Goal: Information Seeking & Learning: Learn about a topic

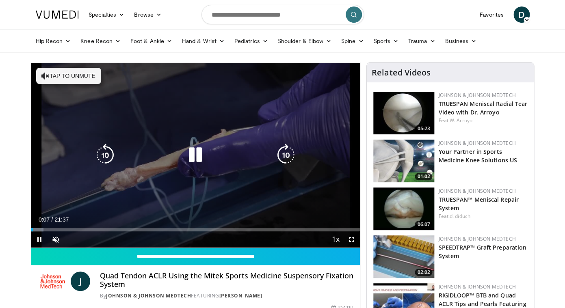
click at [76, 77] on button "Tap to unmute" at bounding box center [68, 76] width 65 height 16
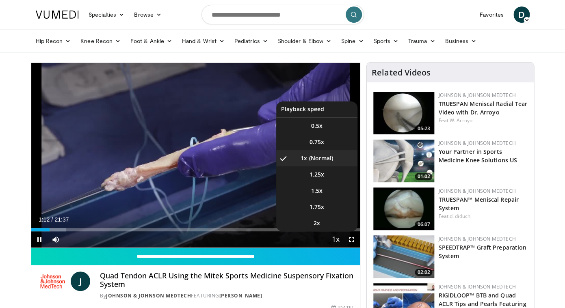
click at [336, 238] on span "Video Player" at bounding box center [335, 240] width 11 height 16
click at [311, 191] on span "1.5x" at bounding box center [316, 191] width 11 height 8
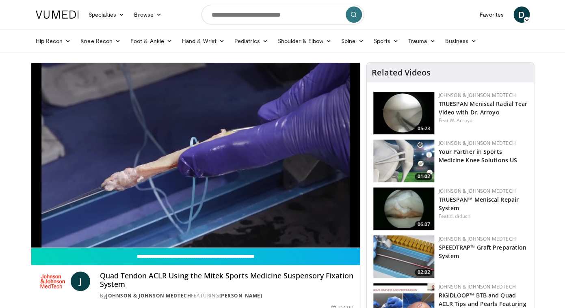
click at [357, 41] on link "Spine" at bounding box center [352, 41] width 32 height 16
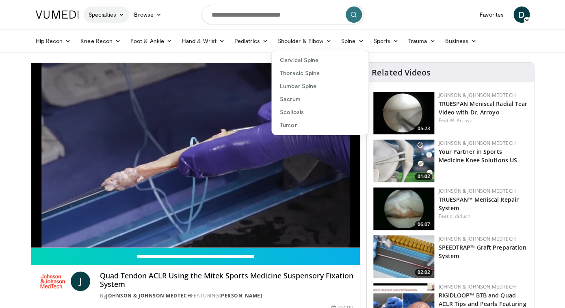
click at [122, 13] on icon at bounding box center [122, 15] width 6 height 6
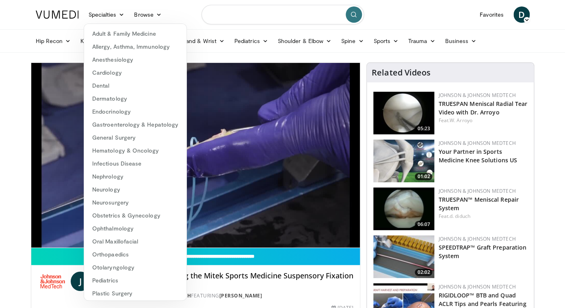
click at [287, 15] on input "Search topics, interventions" at bounding box center [282, 14] width 162 height 19
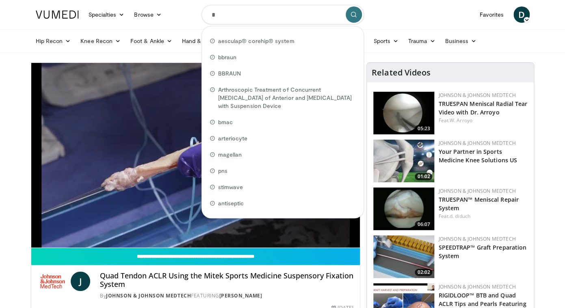
type input "**"
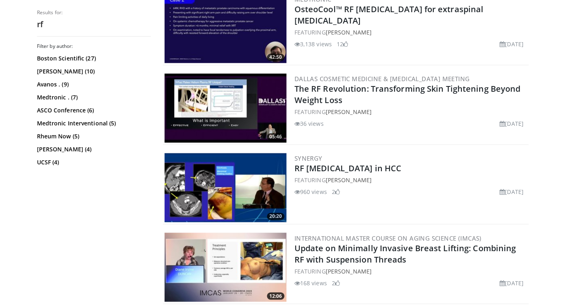
scroll to position [338, 0]
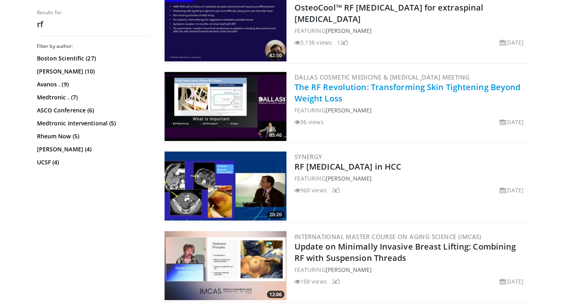
click at [319, 91] on link "The RF Revolution: Transforming Skin Tightening Beyond Weight Loss" at bounding box center [407, 93] width 226 height 22
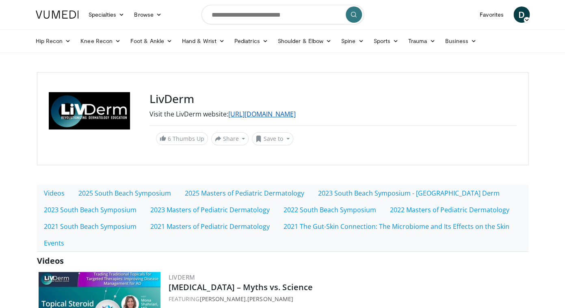
click at [281, 113] on link "https://www.livderm.org/" at bounding box center [261, 114] width 67 height 9
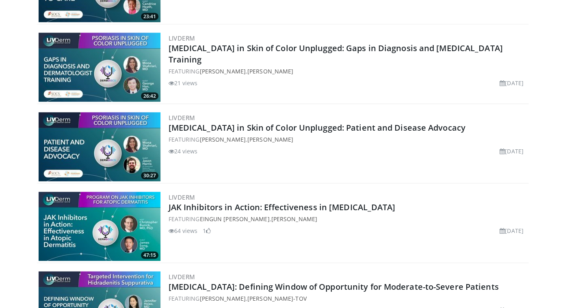
scroll to position [735, 0]
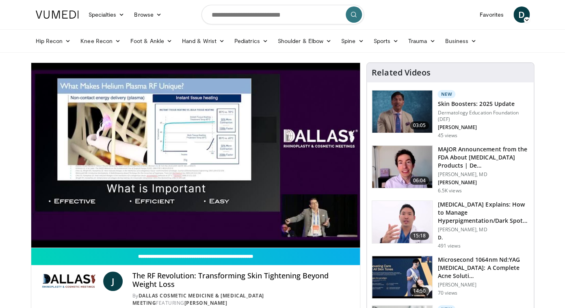
click at [195, 155] on span "Video Player" at bounding box center [195, 155] width 0 height 0
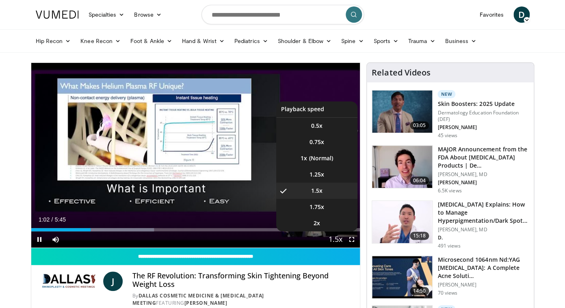
click at [335, 238] on span "Video Player" at bounding box center [335, 240] width 11 height 16
click at [309, 158] on li "1x" at bounding box center [316, 158] width 81 height 16
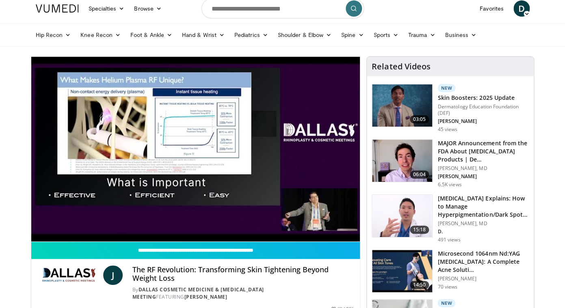
scroll to position [5, 0]
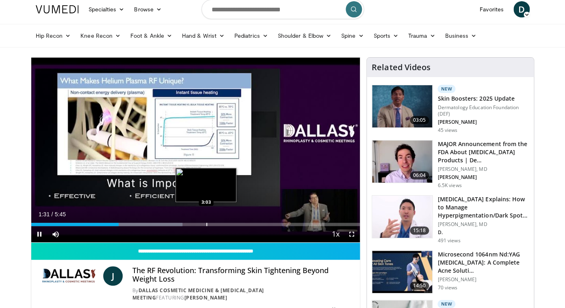
click at [206, 226] on div "Progress Bar" at bounding box center [206, 224] width 1 height 3
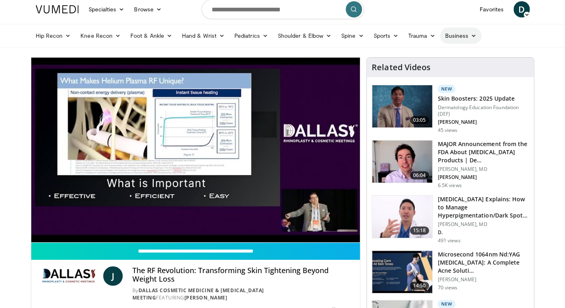
click at [474, 35] on icon at bounding box center [474, 36] width 6 height 6
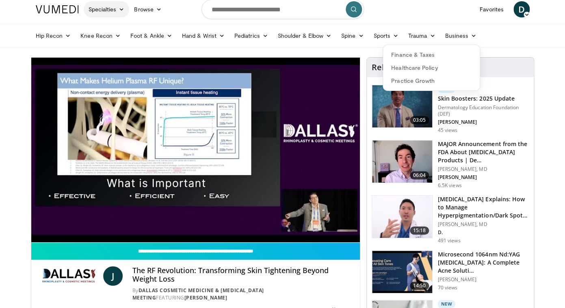
click at [121, 10] on icon at bounding box center [122, 9] width 6 height 6
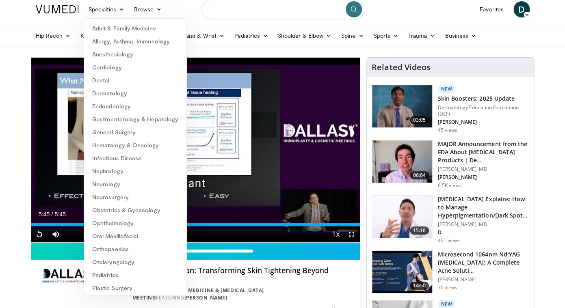
click at [272, 9] on input "Search topics, interventions" at bounding box center [282, 9] width 162 height 19
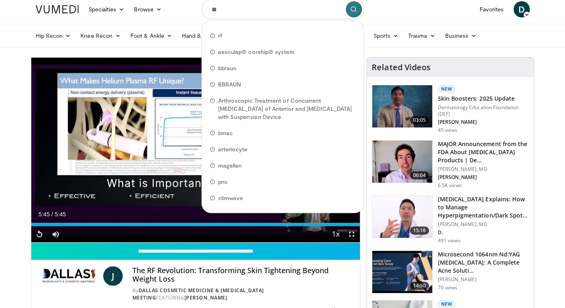
type input "***"
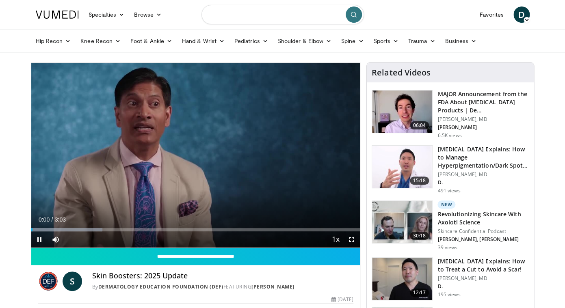
click at [272, 9] on input "Search topics, interventions" at bounding box center [282, 14] width 162 height 19
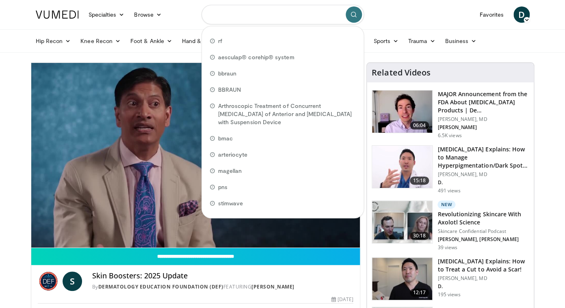
click at [244, 17] on input "Search topics, interventions" at bounding box center [282, 14] width 162 height 19
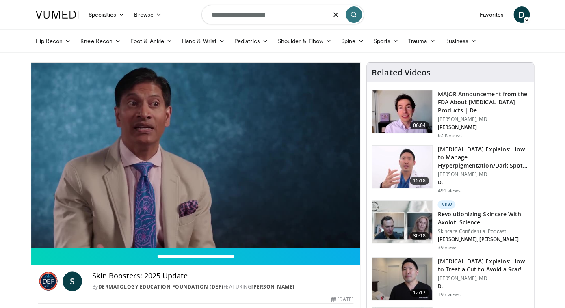
type input "**********"
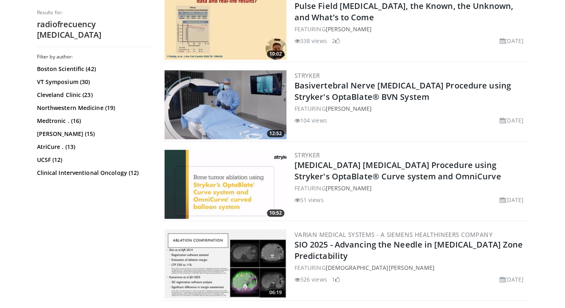
scroll to position [175, 0]
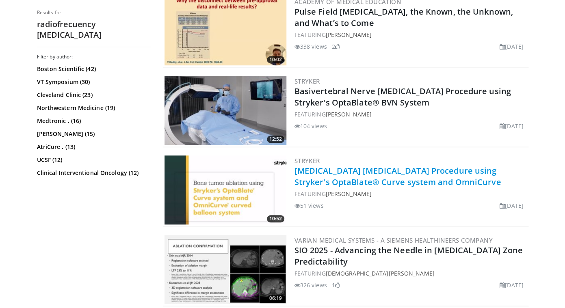
click at [393, 177] on link "[MEDICAL_DATA] [MEDICAL_DATA] Procedure using Stryker's OptaBlate® Curve system…" at bounding box center [397, 176] width 207 height 22
click at [341, 173] on link "Bone Tumor Ablation Procedure using Stryker's OptaBlate® Curve system and OmniC…" at bounding box center [397, 176] width 207 height 22
click at [353, 171] on link "Bone Tumor Ablation Procedure using Stryker's OptaBlate® Curve system and OmniC…" at bounding box center [397, 176] width 207 height 22
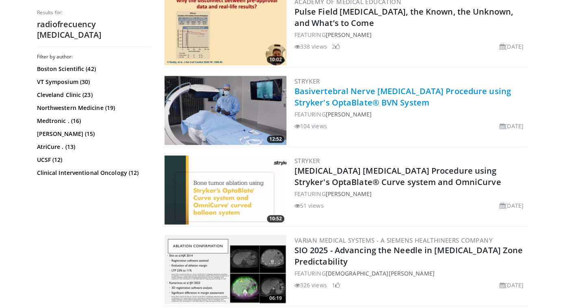
click at [334, 96] on link "Basivertebral Nerve Ablation Procedure using Stryker's OptaBlate® BVN System" at bounding box center [402, 97] width 216 height 22
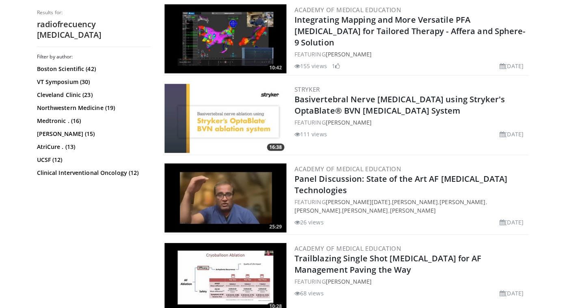
scroll to position [733, 0]
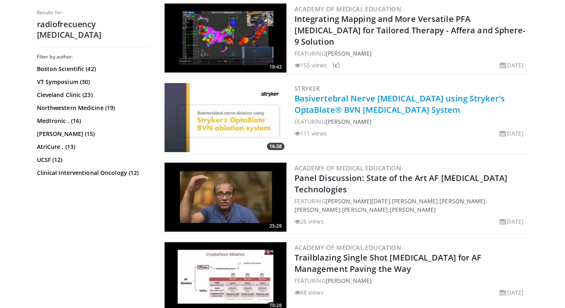
click at [333, 93] on link "Basivertebral Nerve Ablation using Stryker's OptaBlate® BVN Ablation System" at bounding box center [399, 104] width 210 height 22
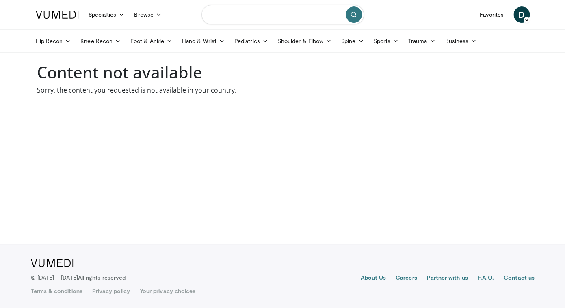
click at [287, 18] on input "Search topics, interventions" at bounding box center [282, 14] width 162 height 19
type input "**********"
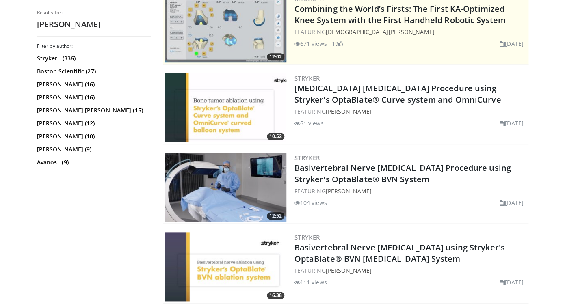
scroll to position [179, 0]
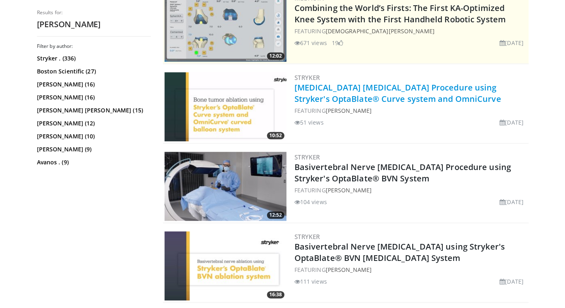
click at [410, 93] on link "Bone Tumor Ablation Procedure using Stryker's OptaBlate® Curve system and OmniC…" at bounding box center [397, 93] width 207 height 22
click at [356, 91] on link "[MEDICAL_DATA] [MEDICAL_DATA] Procedure using Stryker's OptaBlate® Curve system…" at bounding box center [397, 93] width 207 height 22
click at [350, 95] on link "[MEDICAL_DATA] [MEDICAL_DATA] Procedure using Stryker's OptaBlate® Curve system…" at bounding box center [397, 93] width 207 height 22
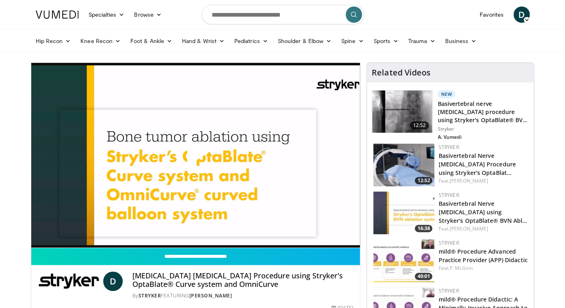
click at [195, 155] on span "Video Player" at bounding box center [195, 155] width 0 height 0
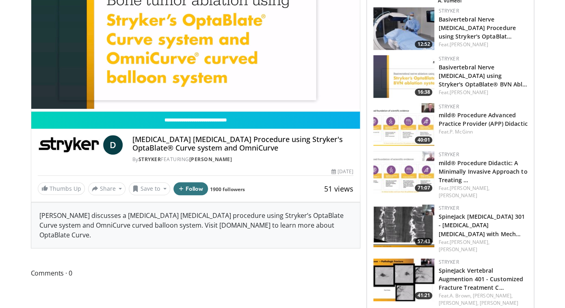
scroll to position [134, 0]
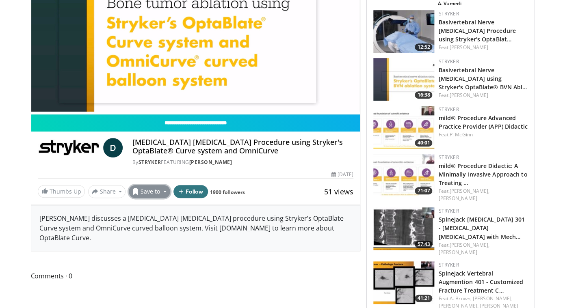
click at [161, 192] on button "Save to" at bounding box center [149, 191] width 41 height 13
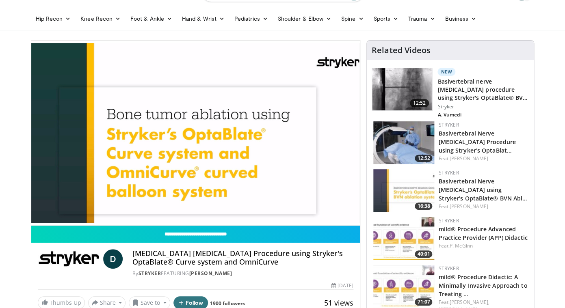
scroll to position [0, 0]
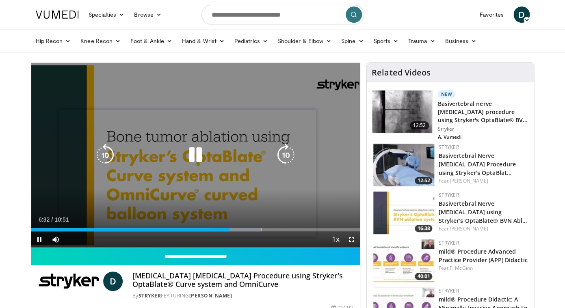
click at [143, 151] on div "Video Player" at bounding box center [195, 155] width 197 height 16
click at [196, 155] on icon "Video Player" at bounding box center [195, 155] width 23 height 23
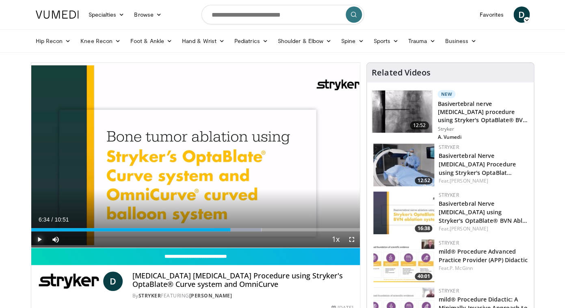
click at [39, 240] on span "Video Player" at bounding box center [39, 239] width 16 height 16
click at [39, 238] on span "Video Player" at bounding box center [39, 239] width 16 height 16
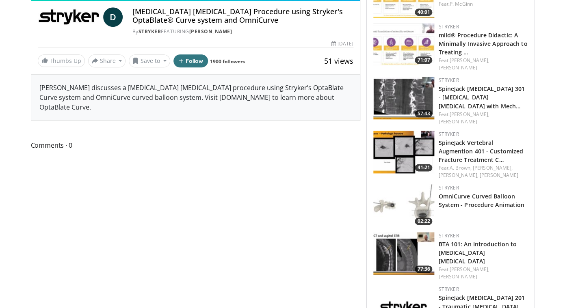
scroll to position [265, 0]
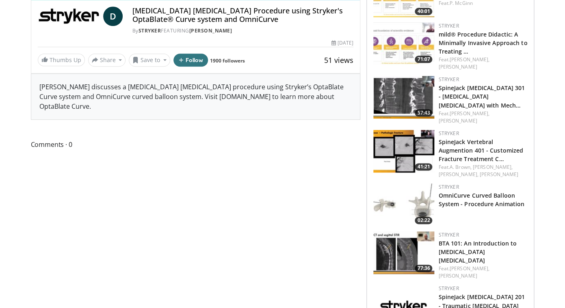
click at [196, 99] on div "Dr. Dunleavy discusses a bone tumor ablation procedure using Stryker’s OptaBlat…" at bounding box center [195, 96] width 329 height 45
drag, startPoint x: 161, startPoint y: 98, endPoint x: 220, endPoint y: 99, distance: 59.3
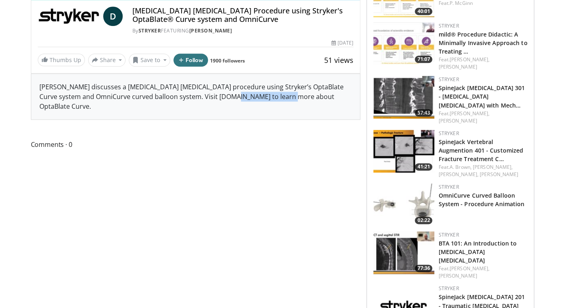
click at [220, 99] on div "Dr. Dunleavy discusses a bone tumor ablation procedure using Stryker’s OptaBlat…" at bounding box center [195, 96] width 329 height 45
copy div "www.strykerivs.com"
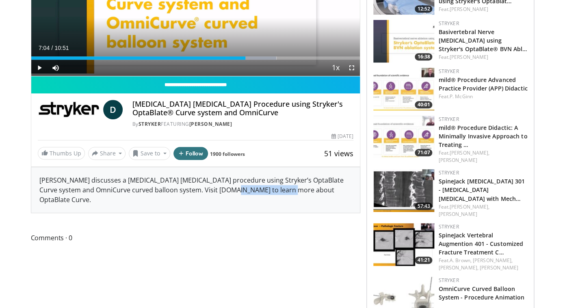
scroll to position [0, 0]
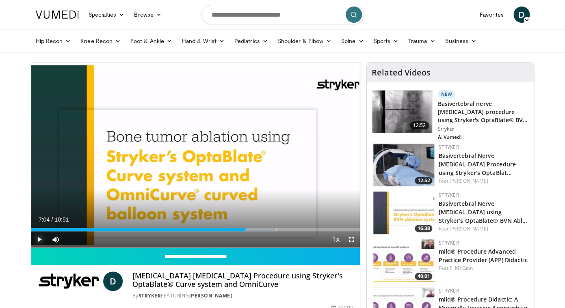
click at [38, 241] on span "Video Player" at bounding box center [39, 239] width 16 height 16
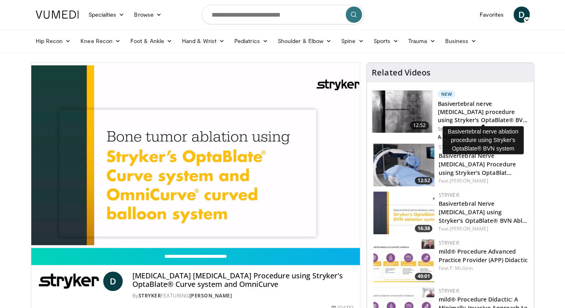
click at [474, 105] on h3 "Basivertebral nerve [MEDICAL_DATA] procedure using Stryker's OptaBlate® BV…" at bounding box center [482, 112] width 91 height 24
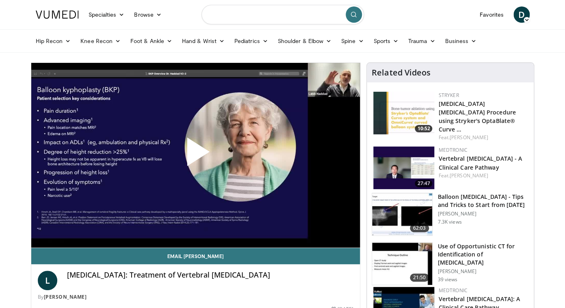
click at [273, 17] on input "Search topics, interventions" at bounding box center [282, 14] width 162 height 19
type input "**********"
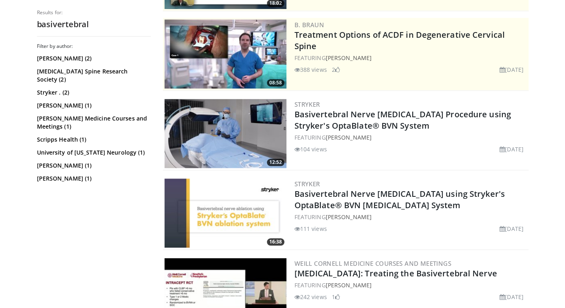
scroll to position [178, 0]
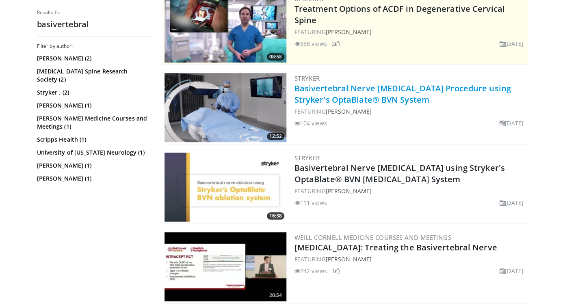
click at [357, 97] on link "Basivertebral Nerve [MEDICAL_DATA] Procedure using Stryker's OptaBlate® BVN Sys…" at bounding box center [402, 94] width 216 height 22
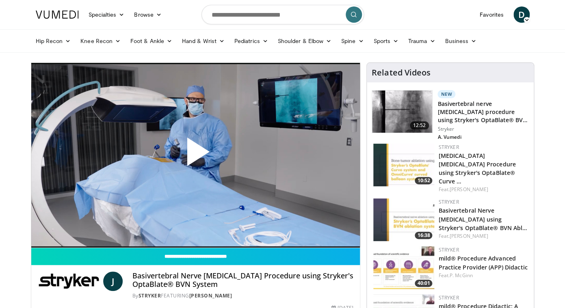
click at [195, 155] on span "Video Player" at bounding box center [195, 155] width 0 height 0
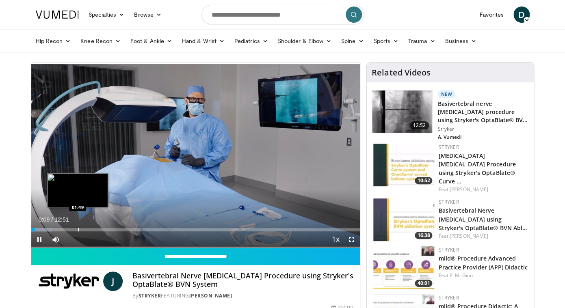
click at [78, 227] on div "Loaded : 6.42% 00:09 01:49" at bounding box center [195, 228] width 329 height 8
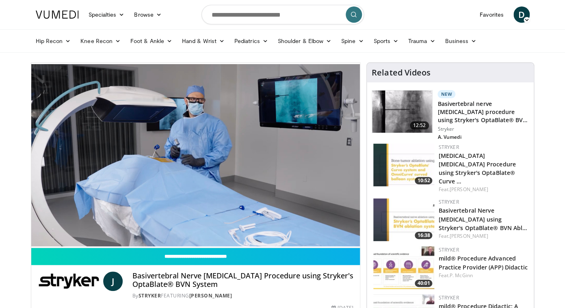
click at [95, 229] on div "10 seconds Tap to unmute" at bounding box center [195, 155] width 329 height 185
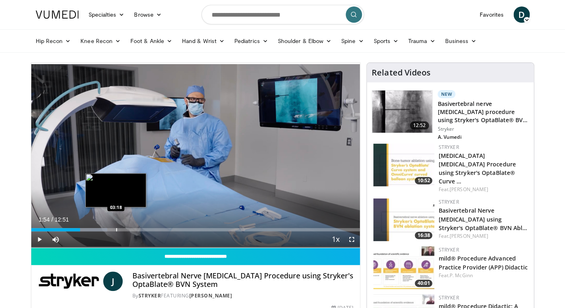
click at [116, 229] on div "Progress Bar" at bounding box center [116, 229] width 1 height 3
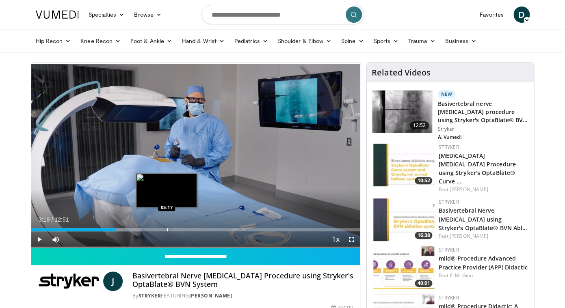
click at [167, 228] on div "Loaded : 33.75% 03:19 05:17" at bounding box center [195, 228] width 329 height 8
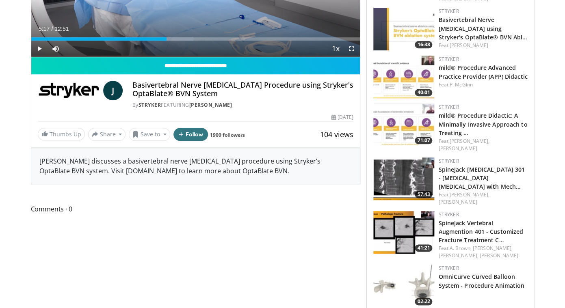
scroll to position [190, 0]
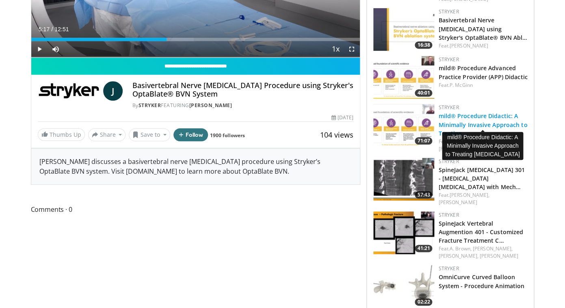
click at [473, 112] on link "mild® Procedure Didactic: A Minimally Invasive Approach to Treating …" at bounding box center [482, 124] width 89 height 25
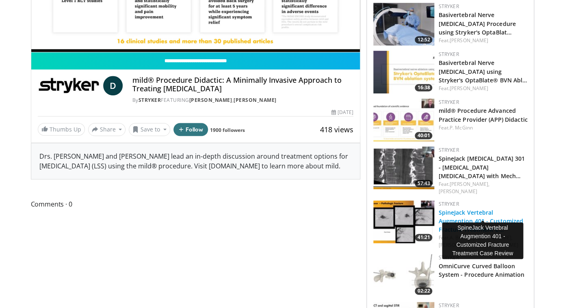
click at [465, 209] on link "SpineJack Vertebral Augmention 401 - Customized Fracture Treatment C…" at bounding box center [480, 221] width 85 height 25
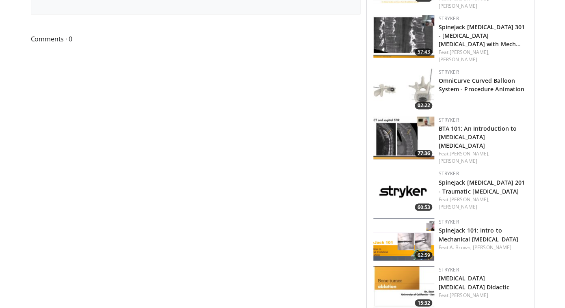
scroll to position [386, 0]
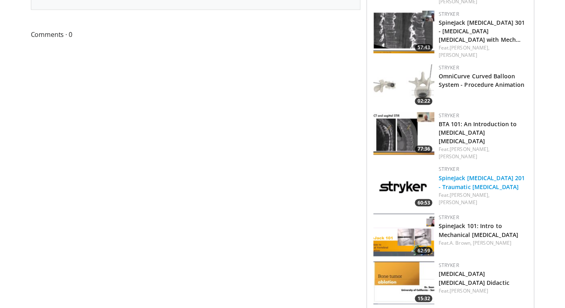
click at [460, 174] on link "SpineJack [MEDICAL_DATA] 201 - Traumatic [MEDICAL_DATA]" at bounding box center [481, 182] width 86 height 16
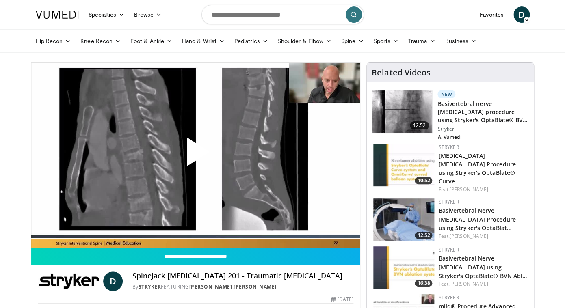
click at [195, 155] on span "Video Player" at bounding box center [195, 155] width 0 height 0
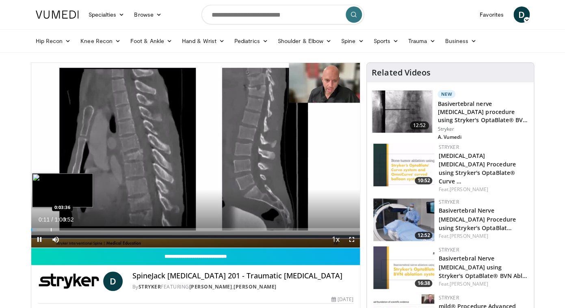
click at [50, 229] on div "Loaded : 1.64% 0:00:11 0:03:36" at bounding box center [195, 229] width 329 height 3
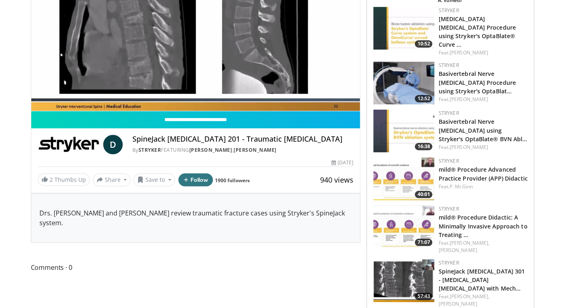
scroll to position [50, 0]
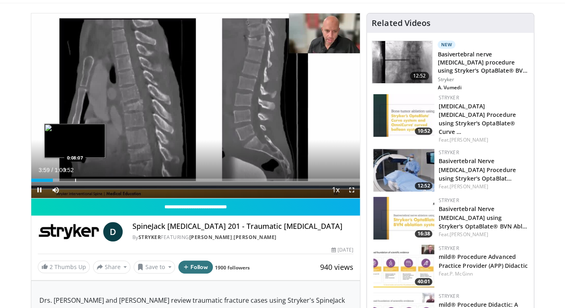
click at [75, 177] on div "Loaded : 8.20% 0:03:59 0:08:07" at bounding box center [195, 178] width 329 height 8
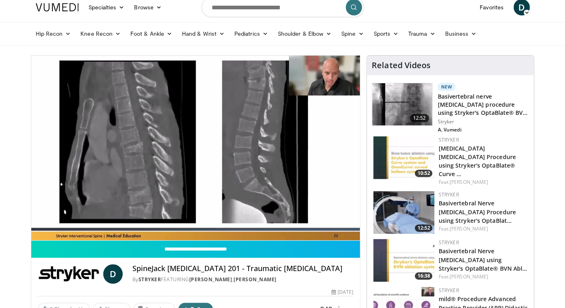
scroll to position [0, 0]
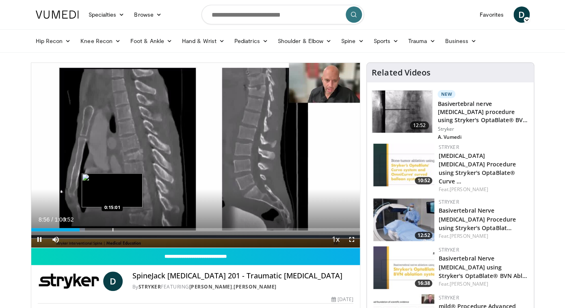
click at [112, 229] on div "Progress Bar" at bounding box center [112, 229] width 1 height 3
click at [124, 228] on div "Loaded : 27.88% 0:15:51 0:17:12" at bounding box center [195, 228] width 329 height 8
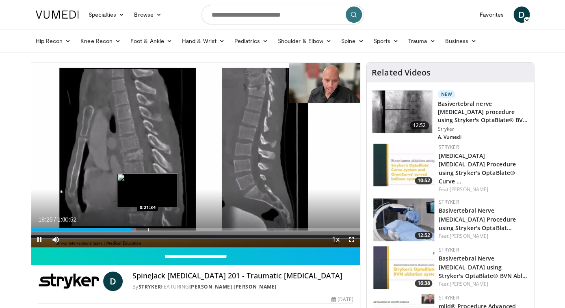
click at [147, 227] on div "Loaded : 31.98% 0:18:26 0:21:34" at bounding box center [195, 228] width 329 height 8
click at [157, 227] on div "Loaded : 39.09% 0:22:46 0:23:17" at bounding box center [195, 228] width 329 height 8
click at [164, 228] on div "Loaded : 39.36% 0:23:19 0:24:30" at bounding box center [195, 228] width 329 height 8
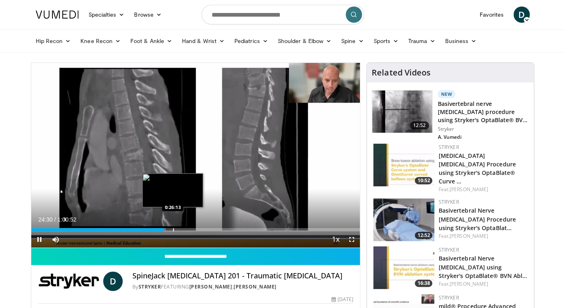
click at [173, 228] on div "Loaded : 41.00% 0:24:30 0:26:13" at bounding box center [195, 228] width 329 height 8
click at [183, 230] on div "Loaded : 44.01% 0:26:14 0:28:11" at bounding box center [195, 229] width 329 height 3
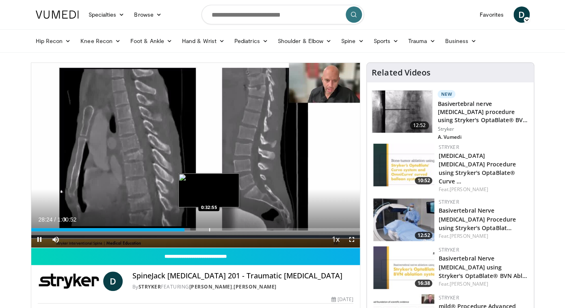
click at [209, 227] on div "Loaded : 48.38% 0:28:24 0:32:55" at bounding box center [195, 228] width 329 height 8
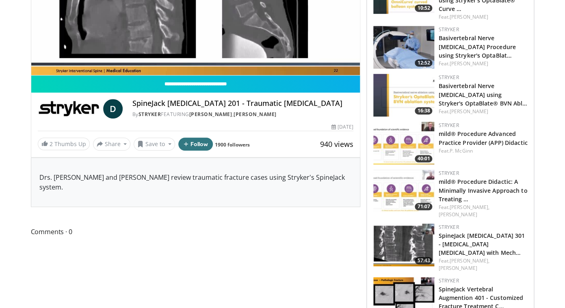
scroll to position [179, 0]
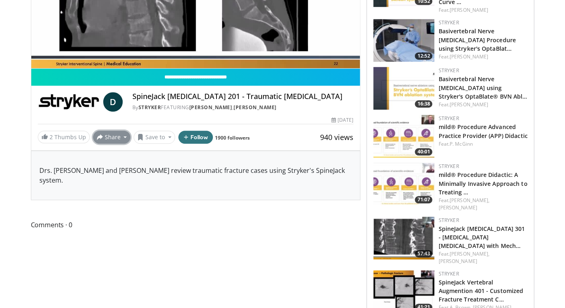
click at [112, 136] on button "Share" at bounding box center [112, 137] width 38 height 13
click at [113, 154] on span "E-mail" at bounding box center [110, 155] width 23 height 9
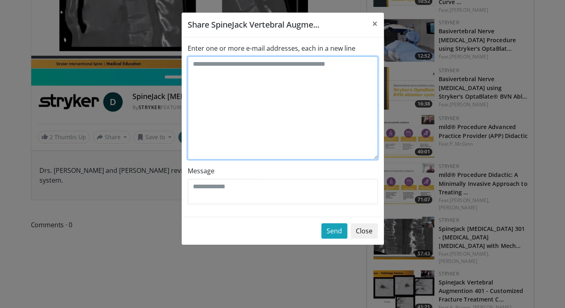
click at [263, 89] on textarea "Enter one or more e-mail addresses, each in a new line" at bounding box center [283, 107] width 190 height 103
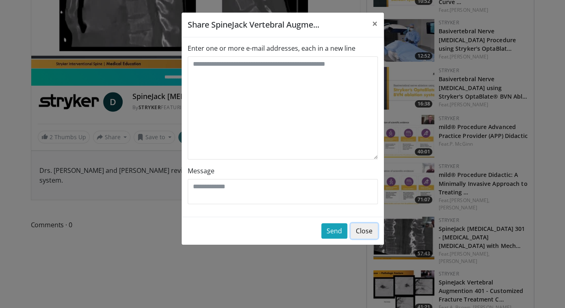
click at [364, 231] on button "Close" at bounding box center [363, 230] width 27 height 15
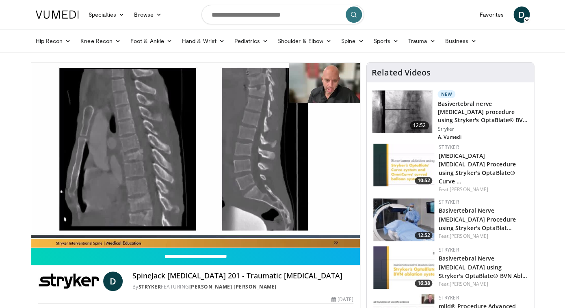
scroll to position [0, 0]
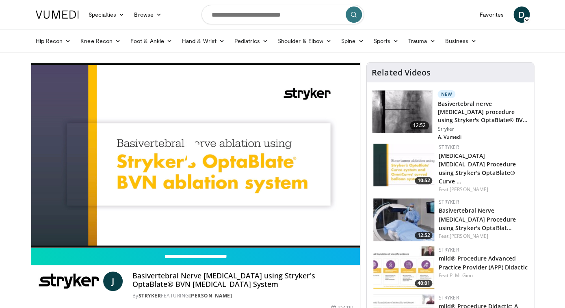
click at [195, 155] on span "Video Player" at bounding box center [195, 155] width 0 height 0
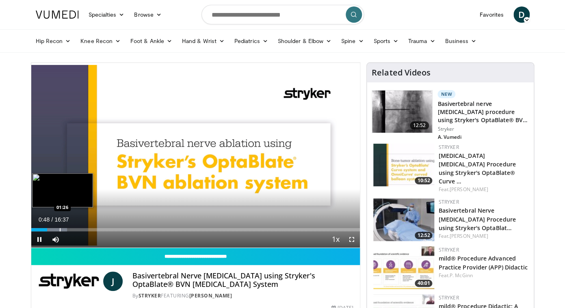
click at [59, 228] on div "Progress Bar" at bounding box center [51, 229] width 32 height 3
click at [69, 228] on div "Loaded : 15.91% 01:35 01:54" at bounding box center [195, 228] width 329 height 8
click at [77, 230] on div "Progress Bar" at bounding box center [77, 229] width 1 height 3
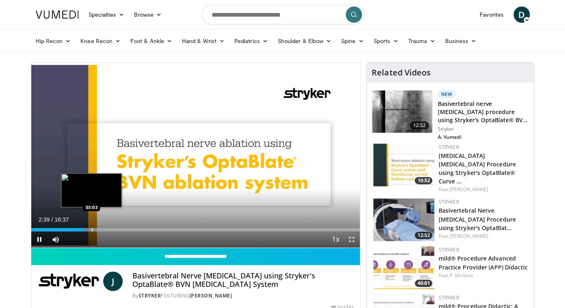
click at [91, 229] on div "Progress Bar" at bounding box center [88, 229] width 30 height 3
click at [101, 230] on div "Progress Bar" at bounding box center [97, 229] width 31 height 3
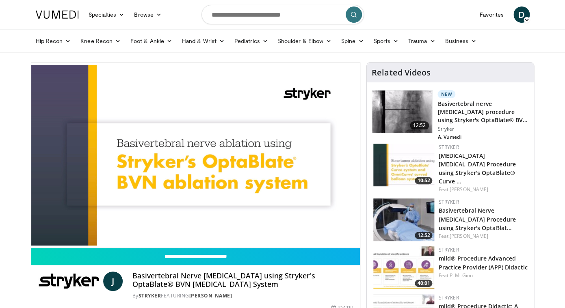
click at [101, 230] on div "10 seconds Tap to unmute" at bounding box center [195, 155] width 329 height 185
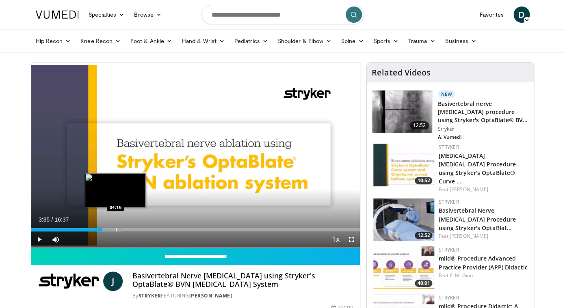
click at [116, 227] on div "Loaded : 27.85% 03:35 04:16" at bounding box center [195, 228] width 329 height 8
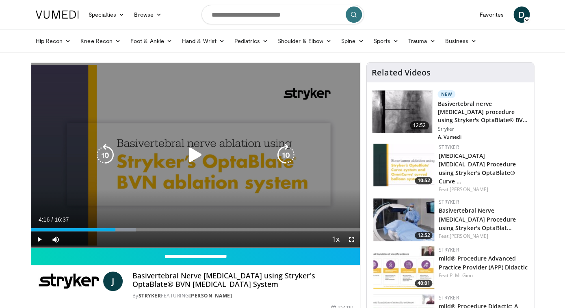
click at [192, 154] on icon "Video Player" at bounding box center [195, 155] width 23 height 23
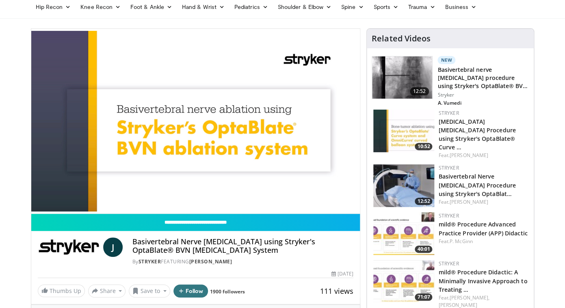
scroll to position [35, 0]
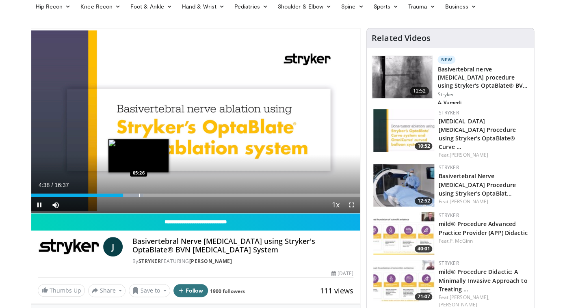
click at [139, 195] on div "Progress Bar" at bounding box center [139, 195] width 1 height 3
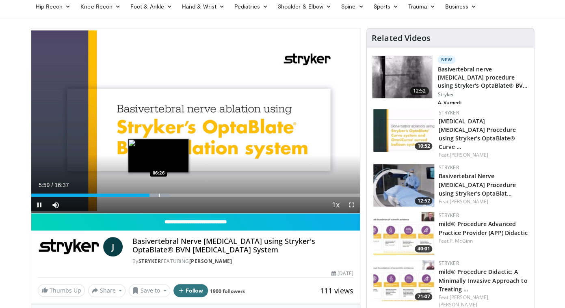
click at [159, 193] on div "Loaded : 42.16% 05:59 06:26" at bounding box center [195, 193] width 329 height 8
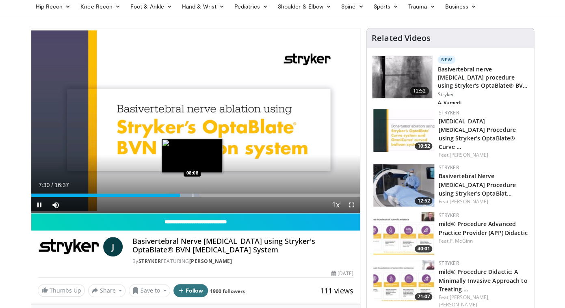
click at [192, 194] on div "Progress Bar" at bounding box center [192, 195] width 1 height 3
click at [203, 195] on div "Progress Bar" at bounding box center [203, 195] width 1 height 3
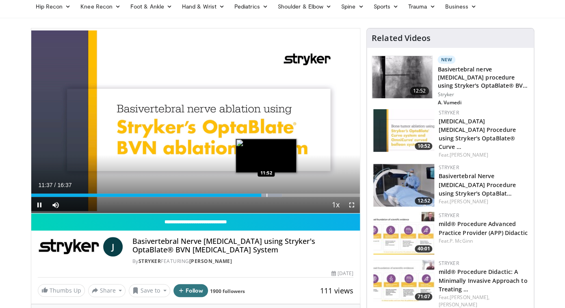
click at [266, 193] on div "Loaded : 76.30% 11:37 11:52" at bounding box center [195, 193] width 329 height 8
click at [278, 194] on div "Loaded : 78.31% 11:54 12:28" at bounding box center [195, 193] width 329 height 8
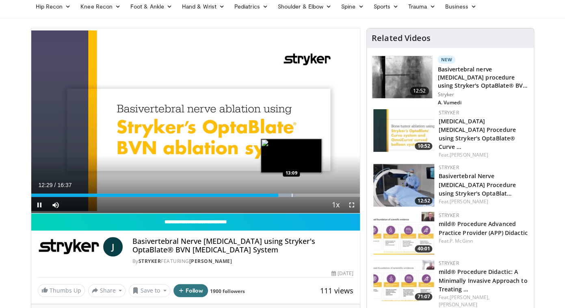
click at [292, 193] on div "Loaded : 80.58% 12:29 13:09" at bounding box center [195, 193] width 329 height 8
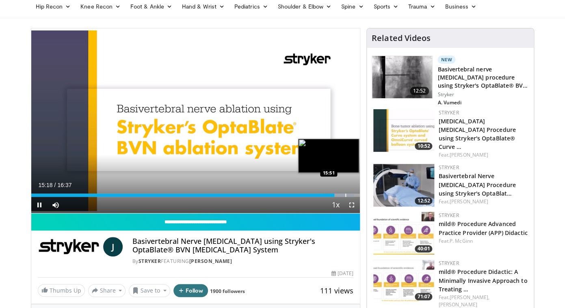
click at [345, 194] on div "Progress Bar" at bounding box center [345, 195] width 1 height 3
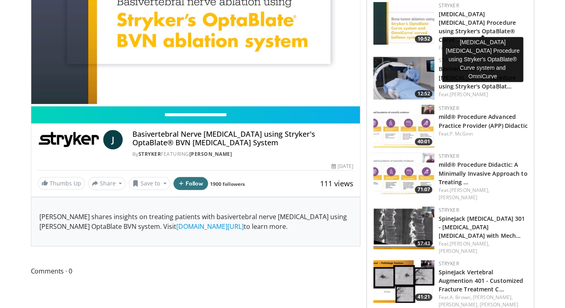
scroll to position [0, 0]
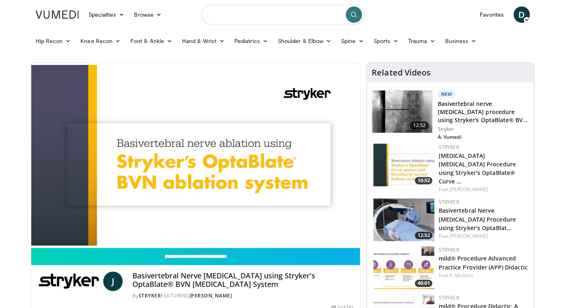
click at [285, 14] on input "Search topics, interventions" at bounding box center [282, 14] width 162 height 19
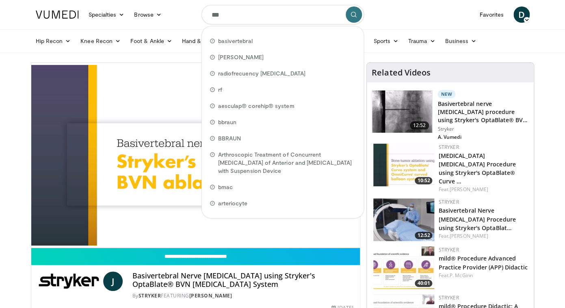
type input "****"
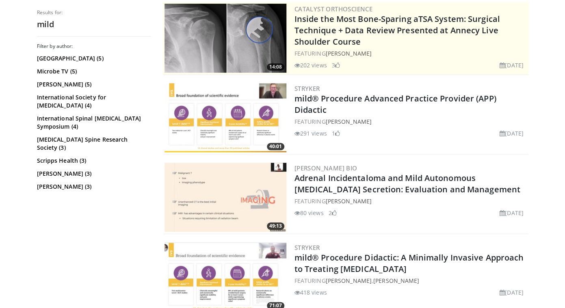
scroll to position [183, 0]
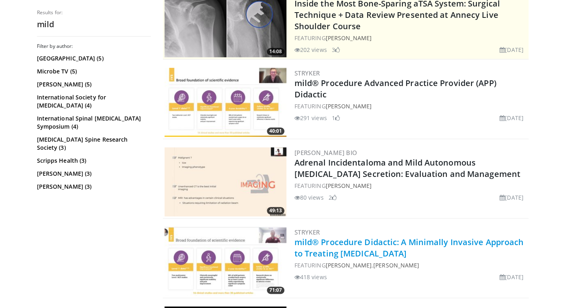
click at [364, 245] on link "mild® Procedure Didactic: A Minimally Invasive Approach to Treating [MEDICAL_DA…" at bounding box center [408, 248] width 229 height 22
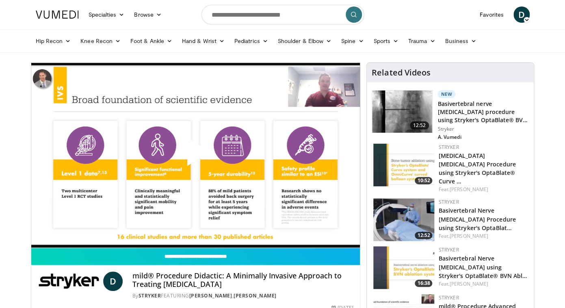
click at [517, 13] on span "D" at bounding box center [521, 14] width 16 height 16
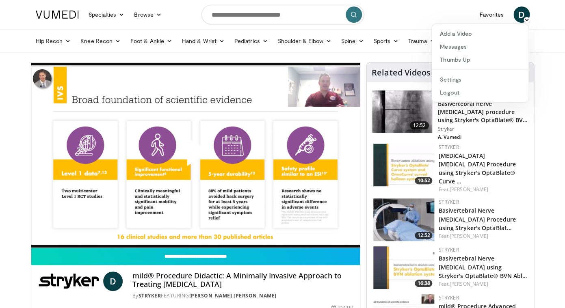
click at [195, 155] on span "Video Player" at bounding box center [195, 155] width 0 height 0
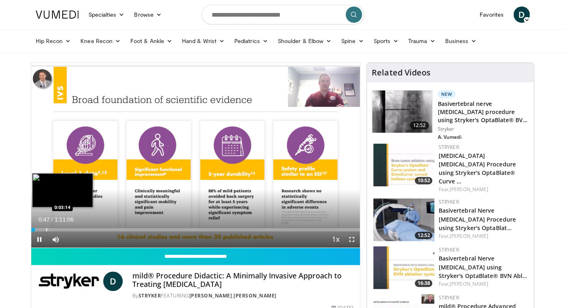
click at [46, 227] on div "Loaded : 2.56% 0:00:48 0:03:14" at bounding box center [195, 228] width 329 height 8
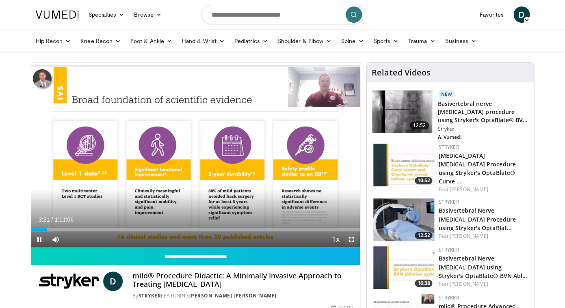
click at [352, 237] on span "Video Player" at bounding box center [351, 239] width 16 height 16
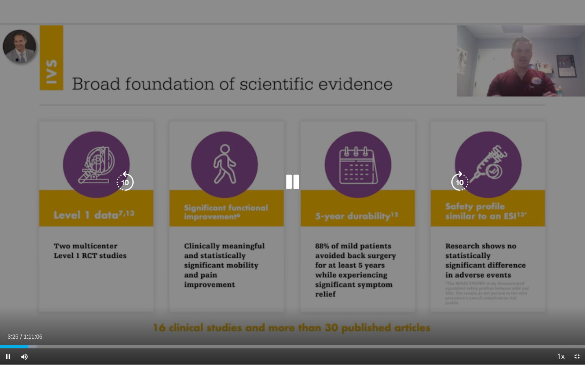
click at [24, 78] on div "10 seconds Tap to unmute" at bounding box center [292, 182] width 585 height 365
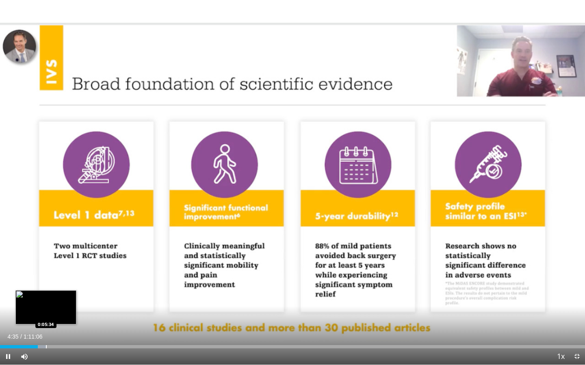
click at [46, 308] on div "Loaded : 7.90% 0:04:35 0:05:34" at bounding box center [292, 345] width 585 height 8
click at [63, 308] on div "Loaded : 8.92% 0:05:38 0:07:42" at bounding box center [292, 345] width 585 height 8
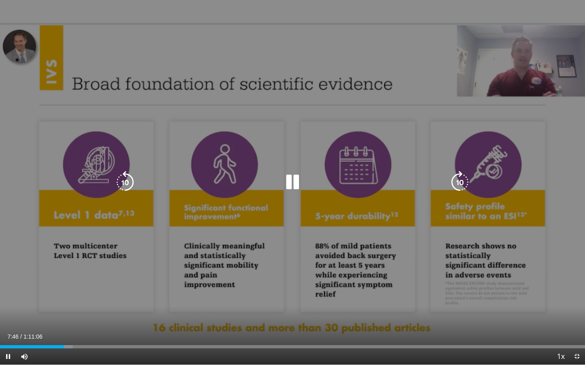
click at [78, 14] on div "10 seconds Tap to unmute" at bounding box center [292, 182] width 585 height 365
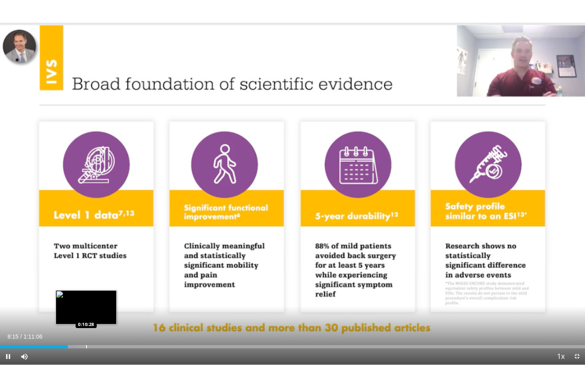
click at [86, 308] on div "Loaded : 13.02% 0:08:15 0:10:28" at bounding box center [292, 345] width 585 height 8
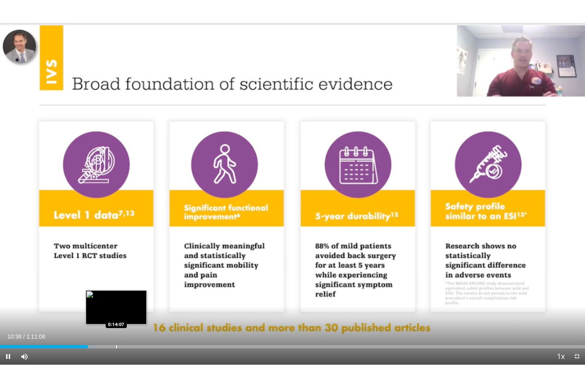
click at [117, 308] on div "Loaded : 16.42% 0:10:38 0:14:07" at bounding box center [292, 345] width 585 height 8
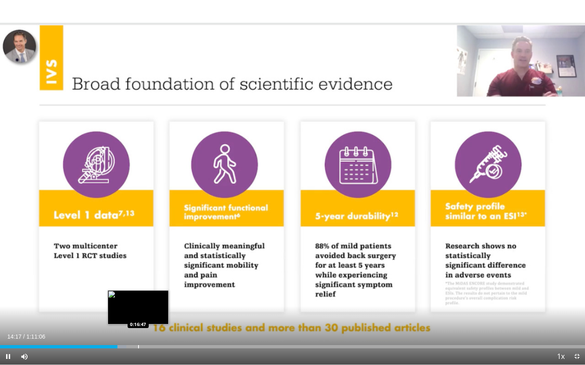
click at [138, 308] on div "Loaded : 21.59% 0:14:17 0:16:47" at bounding box center [292, 346] width 585 height 3
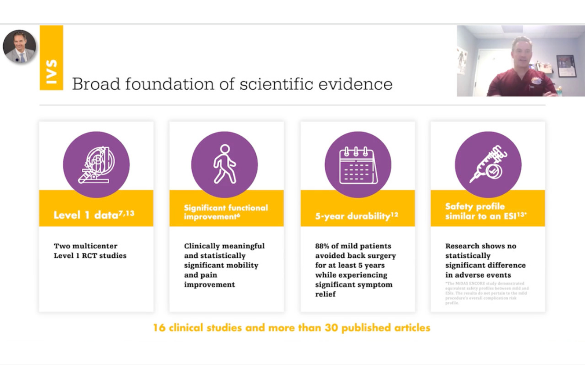
click at [158, 308] on div "10 seconds Tap to unmute" at bounding box center [292, 182] width 585 height 365
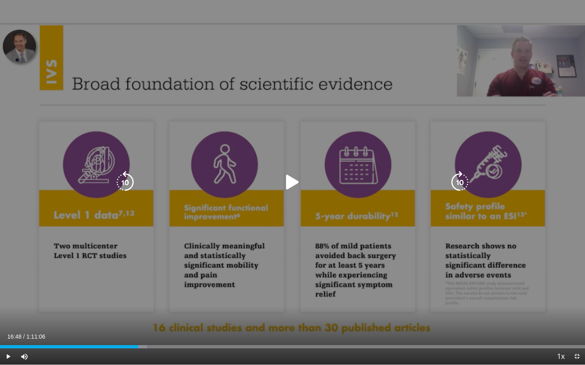
click at [25, 154] on div "10 seconds Tap to unmute" at bounding box center [292, 182] width 585 height 365
click at [218, 109] on div "10 seconds Tap to unmute" at bounding box center [292, 182] width 585 height 365
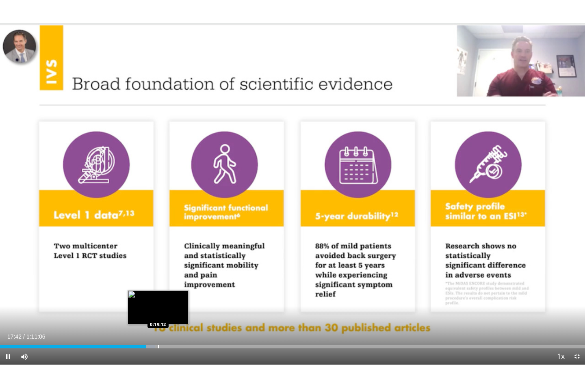
click at [158, 308] on div "Loaded : 26.51% 0:17:42 0:19:12" at bounding box center [292, 345] width 585 height 8
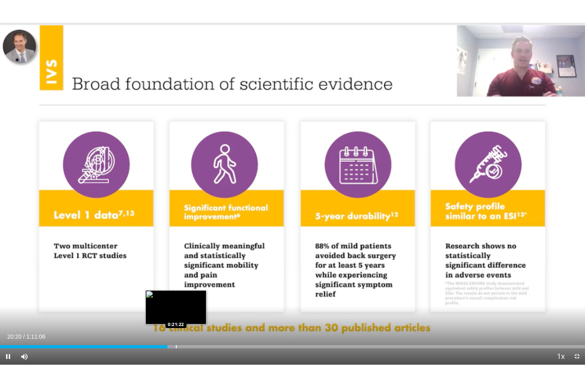
click at [176, 308] on div "Loaded : 30.03% 0:20:20 0:21:22" at bounding box center [292, 346] width 585 height 3
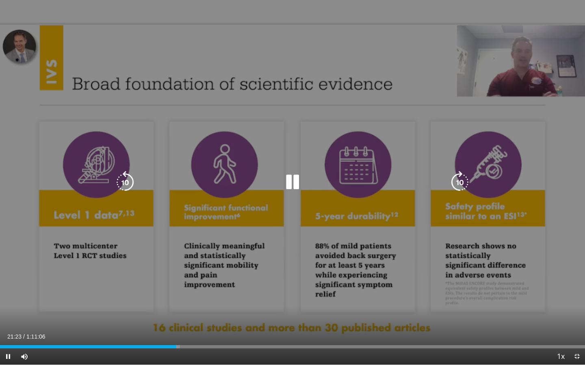
click at [85, 47] on div "10 seconds Tap to unmute" at bounding box center [292, 182] width 585 height 365
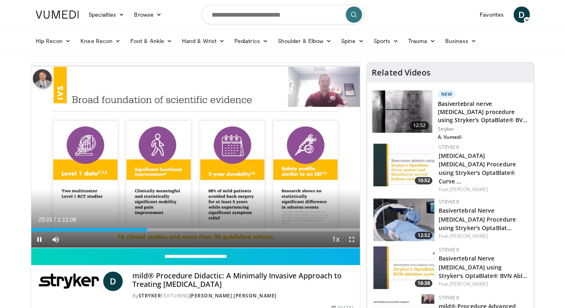
drag, startPoint x: 35, startPoint y: 222, endPoint x: 27, endPoint y: 216, distance: 9.6
click at [31, 216] on video-js "**********" at bounding box center [195, 155] width 329 height 185
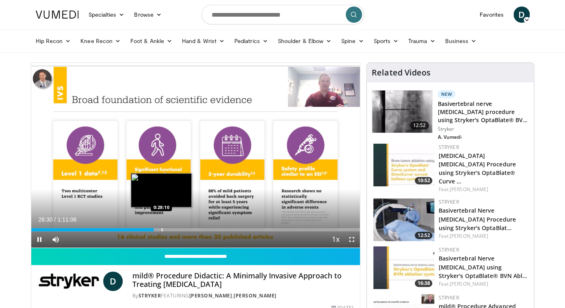
click at [162, 230] on div "Progress Bar" at bounding box center [162, 229] width 1 height 3
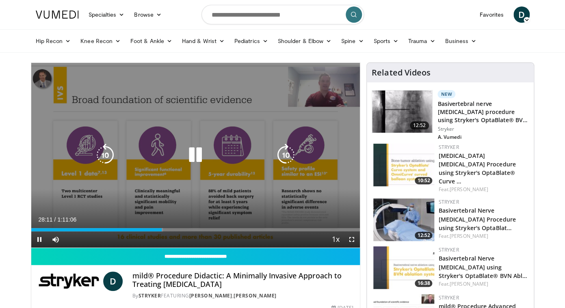
click at [170, 229] on div "Loaded : 40.12% 0:28:11 0:31:04" at bounding box center [195, 229] width 329 height 3
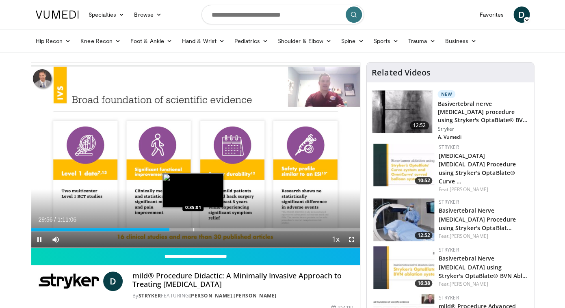
click at [193, 229] on div "Loaded : 42.47% 0:29:56 0:35:01" at bounding box center [195, 229] width 329 height 3
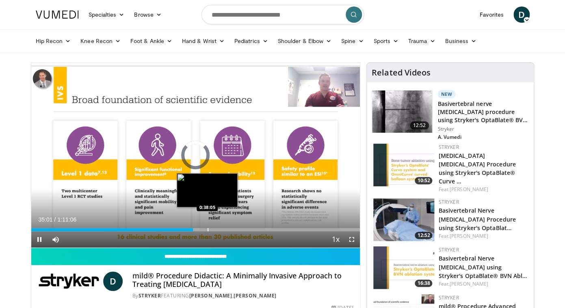
click at [207, 229] on div "Progress Bar" at bounding box center [207, 229] width 1 height 3
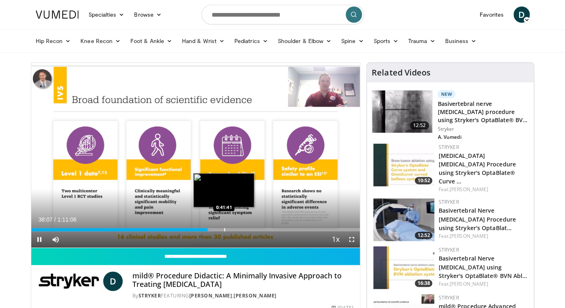
click at [224, 227] on div "Loaded : 54.90% 0:38:07 0:41:41" at bounding box center [195, 228] width 329 height 8
click at [218, 231] on div "0:41:45" at bounding box center [127, 229] width 193 height 3
click at [234, 229] on div "Progress Bar" at bounding box center [234, 229] width 1 height 3
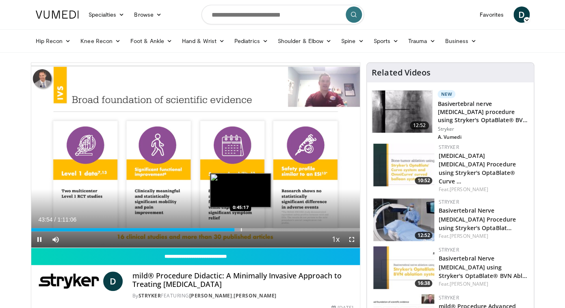
click at [240, 230] on div "Loaded : 63.24% 0:43:55 0:45:17" at bounding box center [195, 229] width 329 height 3
click at [249, 231] on div "Loaded : 63.94% 0:45:18 0:47:08" at bounding box center [195, 229] width 329 height 3
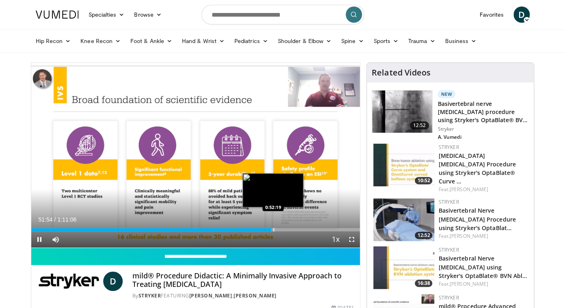
click at [273, 229] on div "Progress Bar" at bounding box center [273, 229] width 1 height 3
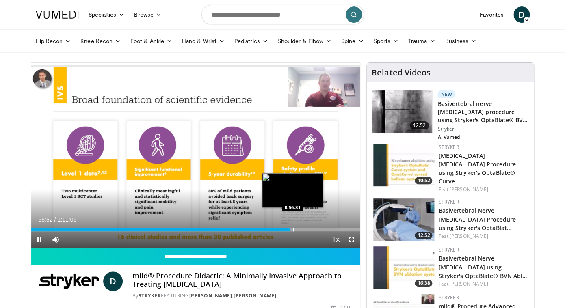
click at [293, 230] on div "Progress Bar" at bounding box center [293, 229] width 1 height 3
click at [294, 229] on div "Progress Bar" at bounding box center [293, 229] width 7 height 3
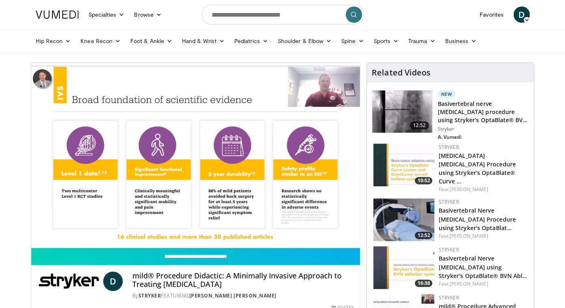
click at [296, 229] on div "10 seconds Tap to unmute" at bounding box center [195, 155] width 329 height 185
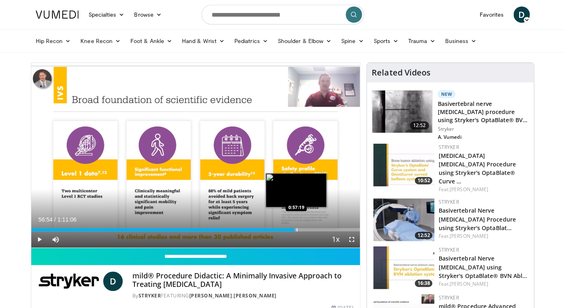
click at [296, 230] on div "Progress Bar" at bounding box center [296, 229] width 1 height 3
click at [299, 230] on div "Progress Bar" at bounding box center [299, 229] width 1 height 3
click at [302, 230] on div "Progress Bar" at bounding box center [302, 229] width 1 height 3
click at [308, 229] on div "Loaded : 83.29% 0:58:33 0:59:52" at bounding box center [195, 229] width 329 height 3
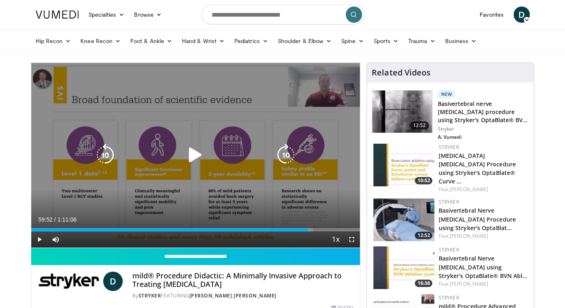
click at [194, 153] on icon "Video Player" at bounding box center [195, 155] width 23 height 23
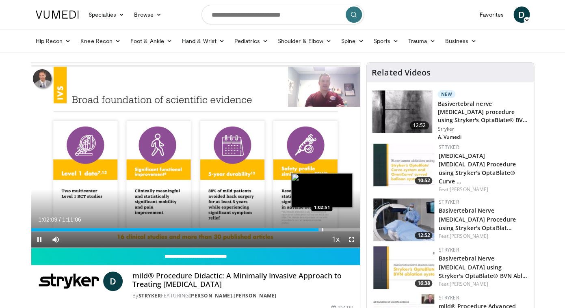
click at [322, 229] on div "Progress Bar" at bounding box center [319, 229] width 7 height 3
click at [327, 229] on div "Loaded : 89.86% 1:02:51 1:04:04" at bounding box center [195, 229] width 329 height 3
